Goal: Task Accomplishment & Management: Use online tool/utility

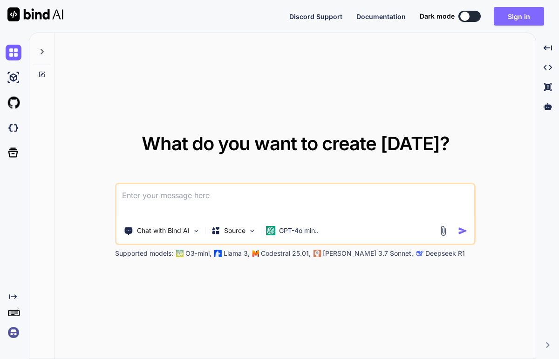
click at [536, 22] on button "Sign in" at bounding box center [518, 16] width 50 height 19
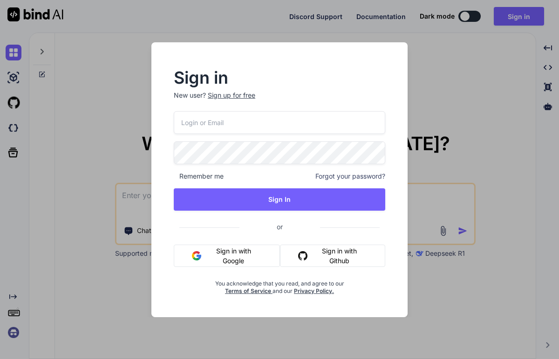
click at [331, 129] on input "email" at bounding box center [279, 122] width 211 height 23
click at [350, 260] on button "Sign in with Github" at bounding box center [332, 256] width 105 height 22
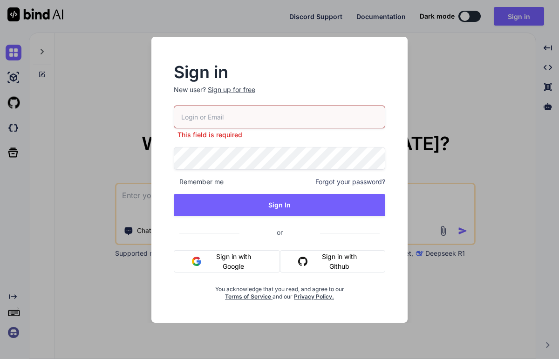
click at [310, 113] on input "email" at bounding box center [279, 117] width 211 height 23
type input "mail@ross-sive"
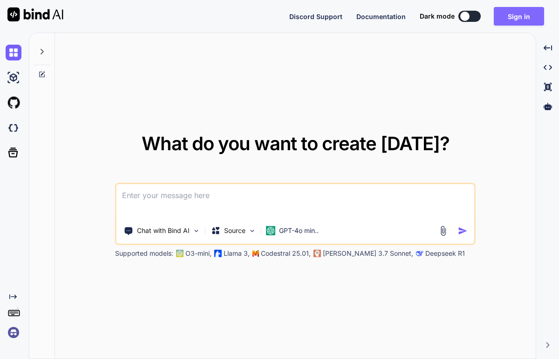
click at [522, 11] on button "Sign in" at bounding box center [518, 16] width 50 height 19
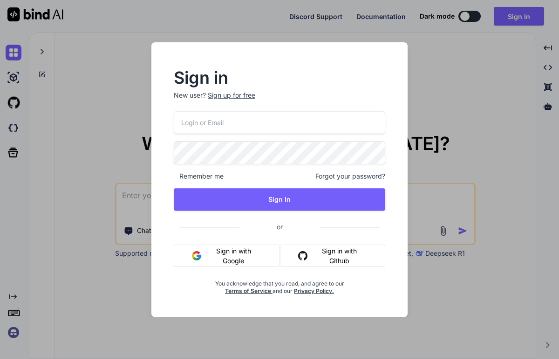
click at [283, 127] on input "email" at bounding box center [279, 122] width 211 height 23
type input "[EMAIL_ADDRESS][PERSON_NAME][DOMAIN_NAME]"
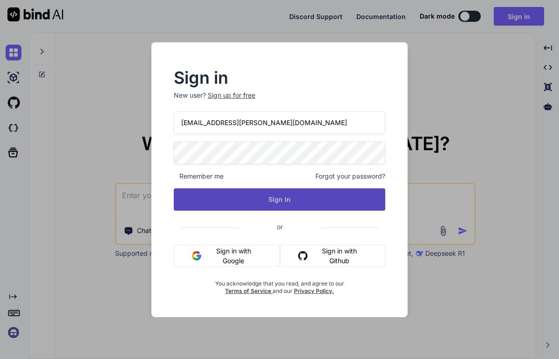
click at [305, 196] on button "Sign In" at bounding box center [279, 200] width 211 height 22
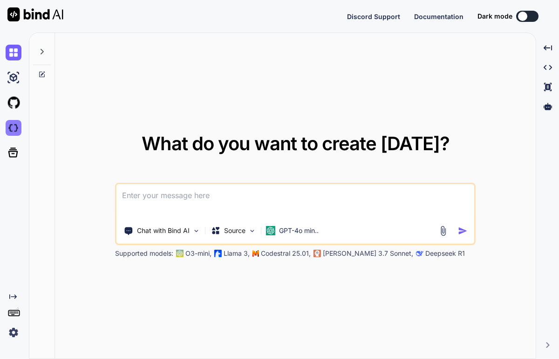
click at [19, 128] on img at bounding box center [14, 128] width 16 height 16
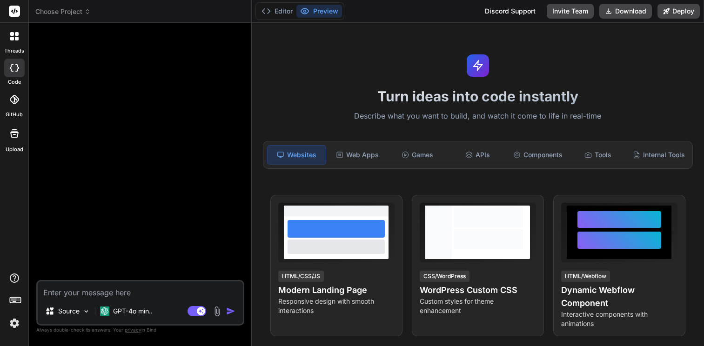
click at [67, 9] on span "Choose Project" at bounding box center [62, 11] width 55 height 9
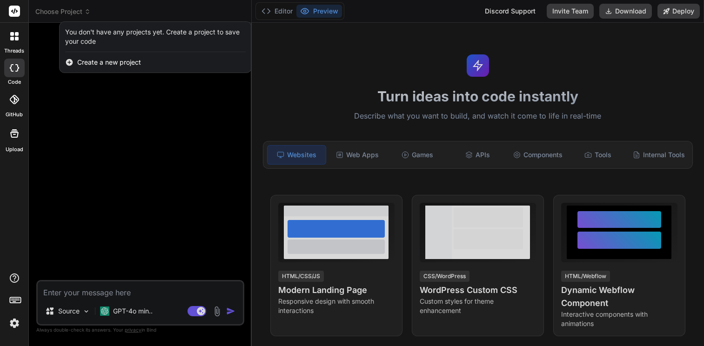
type textarea "x"
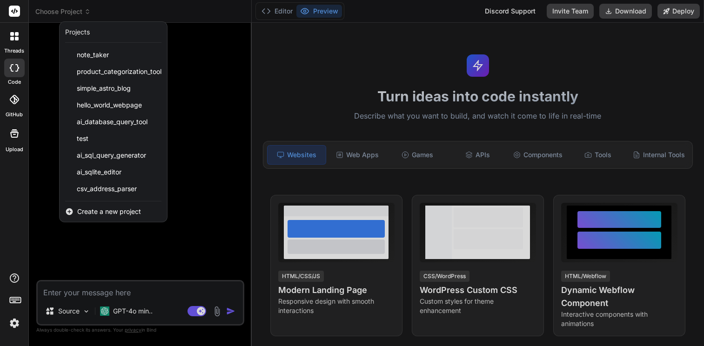
click at [14, 331] on img at bounding box center [15, 324] width 16 height 16
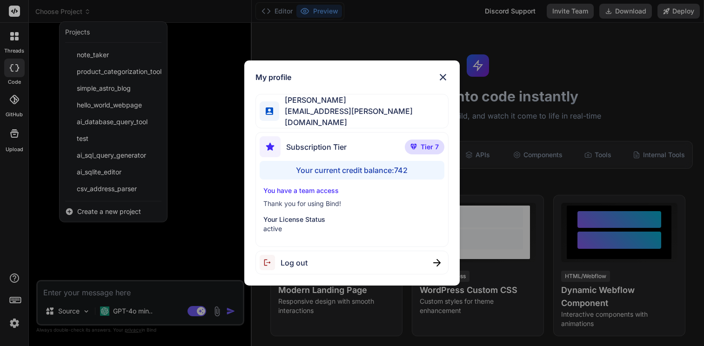
click at [341, 170] on div "Your current credit balance: 742" at bounding box center [352, 170] width 184 height 19
click at [446, 81] on img at bounding box center [443, 77] width 11 height 11
